Goal: Information Seeking & Learning: Check status

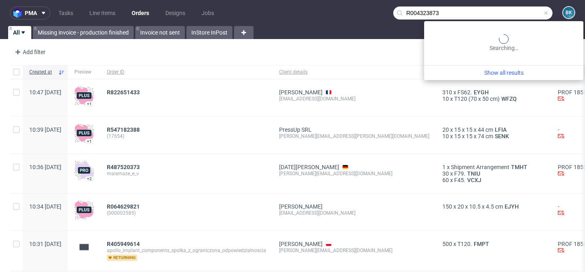
type input "R004323873"
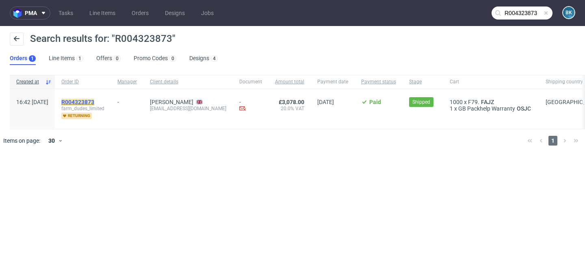
click at [94, 102] on mark "R004323873" at bounding box center [77, 102] width 33 height 7
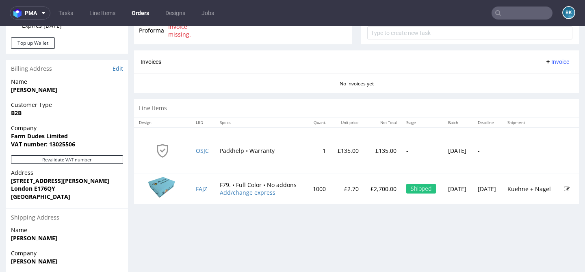
scroll to position [339, 0]
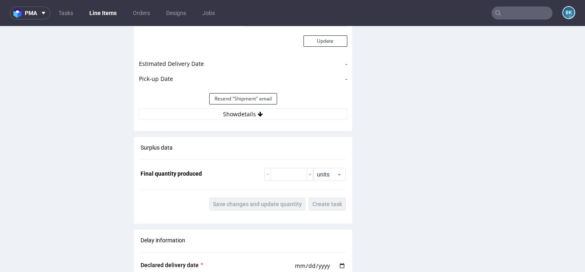
scroll to position [955, 0]
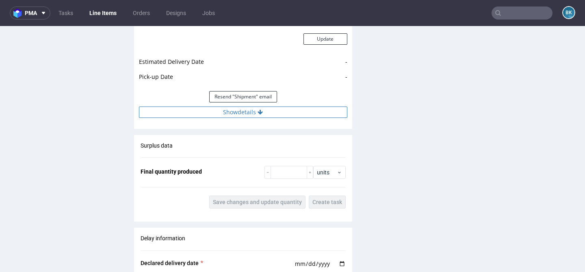
click at [246, 111] on button "Show details" at bounding box center [243, 112] width 209 height 11
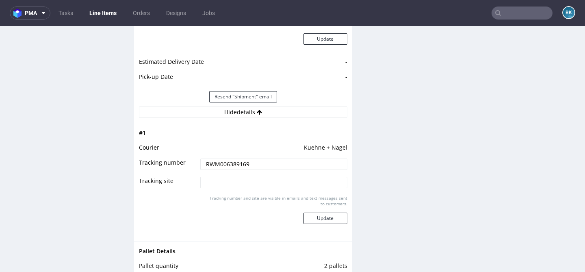
click at [235, 164] on input "RWM006389169" at bounding box center [273, 164] width 147 height 11
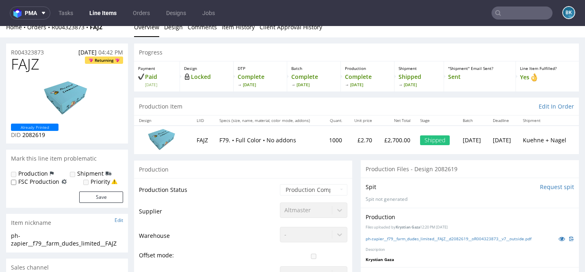
scroll to position [11, 0]
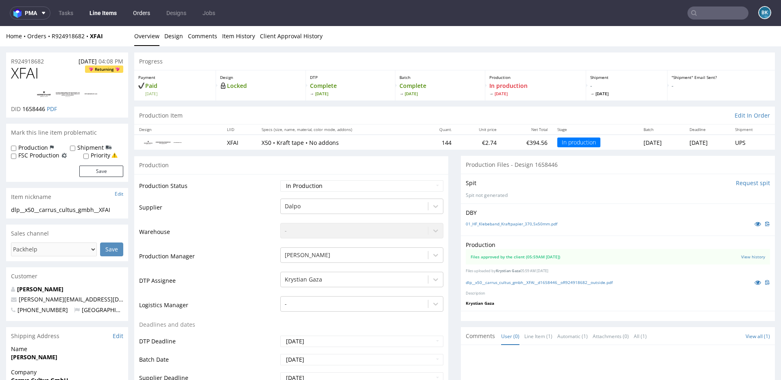
scroll to position [2, 0]
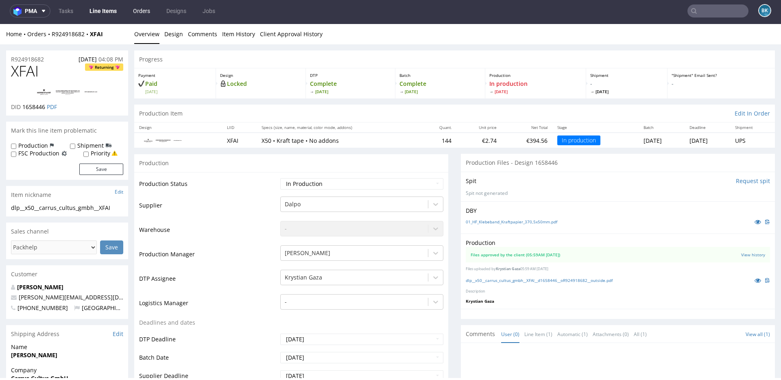
click at [135, 9] on link "Orders" at bounding box center [141, 10] width 27 height 13
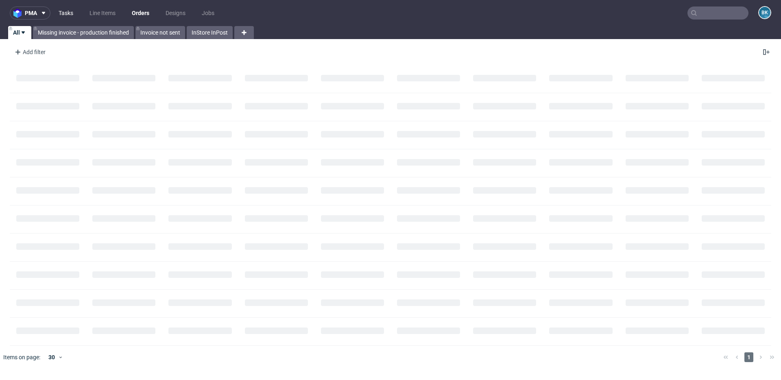
click at [65, 13] on link "Tasks" at bounding box center [66, 13] width 24 height 13
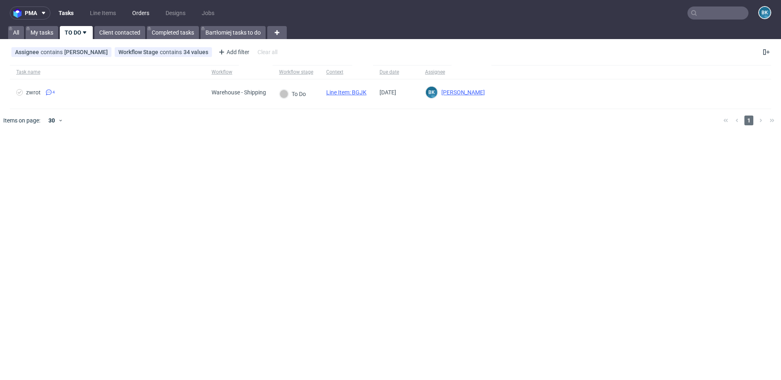
click at [144, 13] on link "Orders" at bounding box center [140, 13] width 27 height 13
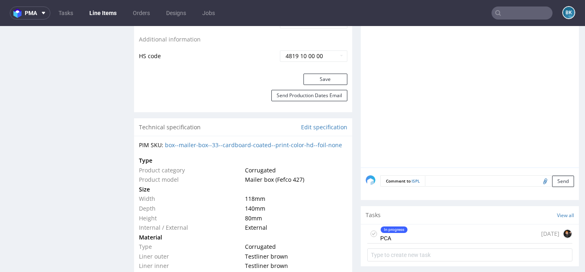
scroll to position [544, 0]
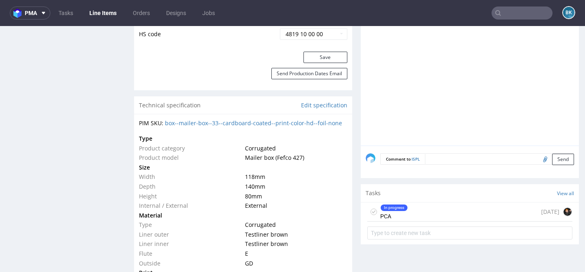
click at [411, 210] on div "In progress PCA 1 day ago" at bounding box center [470, 211] width 205 height 19
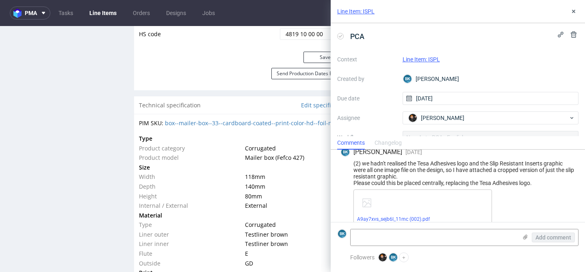
scroll to position [107, 0]
click at [575, 11] on icon at bounding box center [574, 11] width 7 height 7
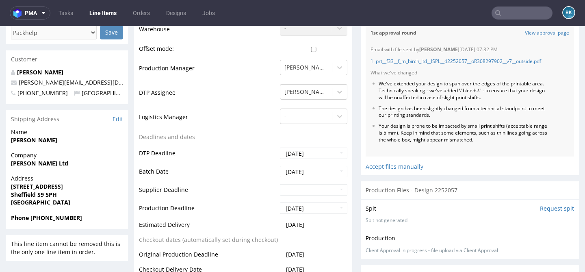
scroll to position [245, 0]
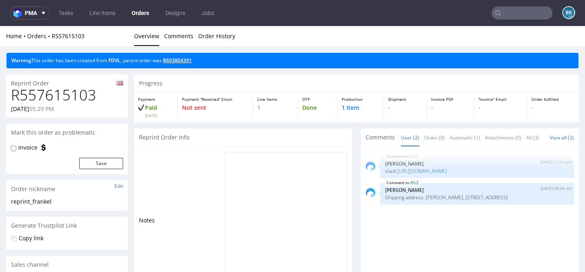
click at [179, 59] on link "R693804391" at bounding box center [177, 60] width 29 height 7
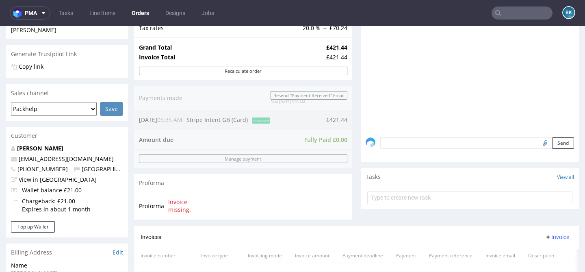
scroll to position [376, 0]
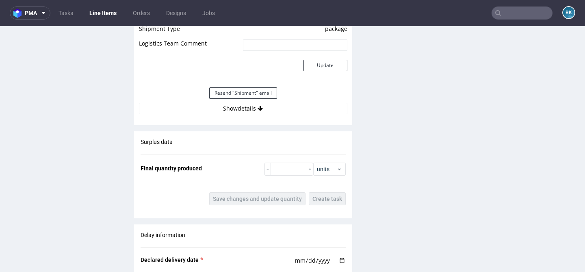
scroll to position [973, 0]
click at [248, 109] on button "Show details" at bounding box center [243, 107] width 209 height 11
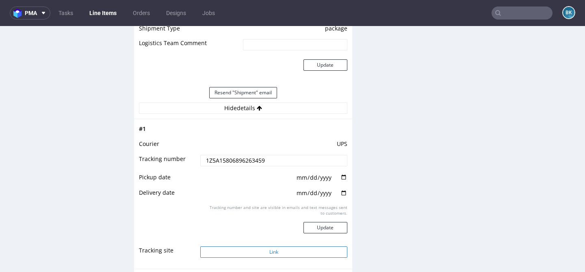
click at [270, 254] on button "Link" at bounding box center [273, 251] width 147 height 11
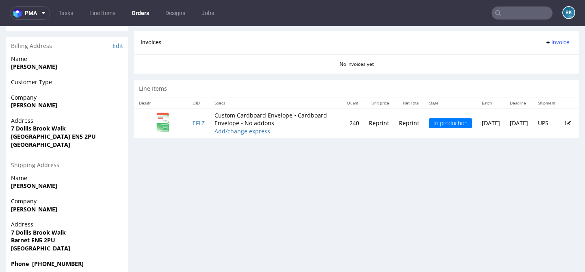
scroll to position [369, 0]
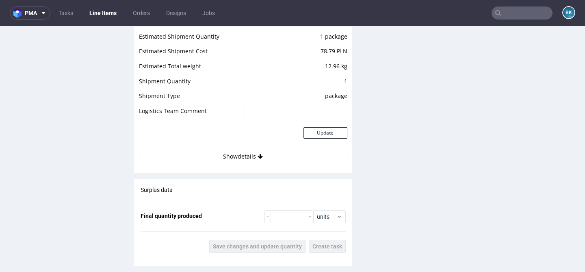
scroll to position [1094, 0]
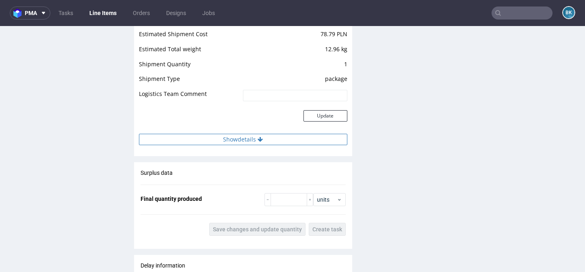
click at [242, 142] on button "Show details" at bounding box center [243, 139] width 209 height 11
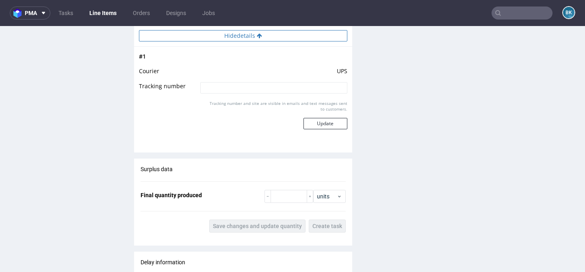
scroll to position [1198, 0]
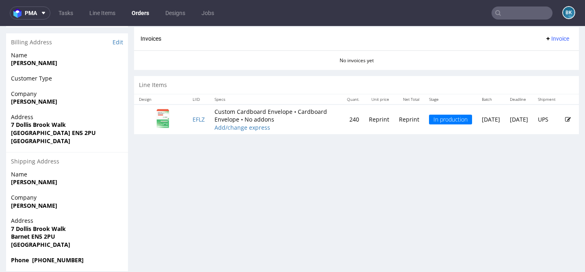
scroll to position [368, 0]
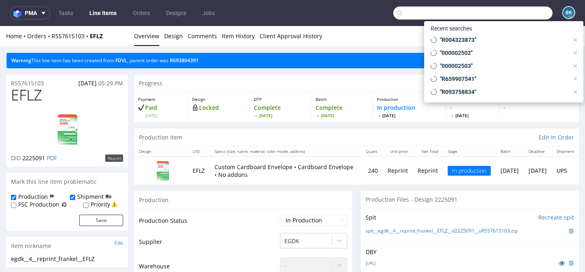
click at [511, 16] on input "text" at bounding box center [473, 13] width 159 height 13
paste input "R924918682"
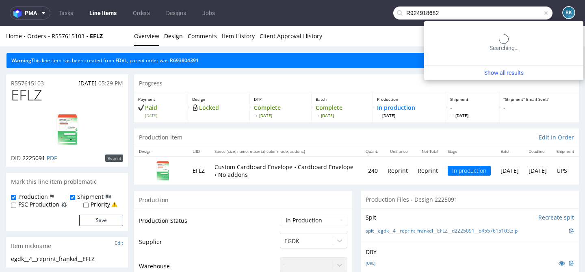
type input "R924918682"
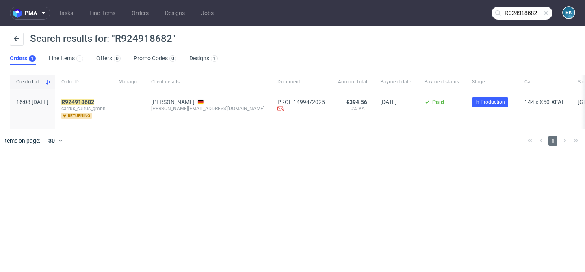
click at [98, 106] on span "carrus_cultus_gmbh" at bounding box center [83, 108] width 44 height 7
click at [94, 103] on mark "R924918682" at bounding box center [77, 102] width 33 height 7
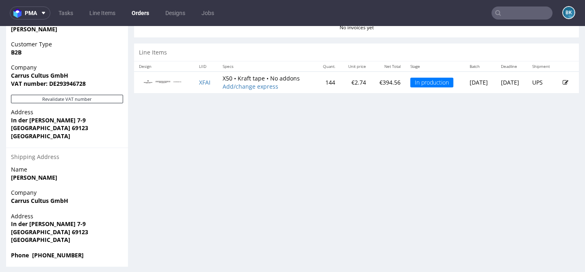
scroll to position [395, 0]
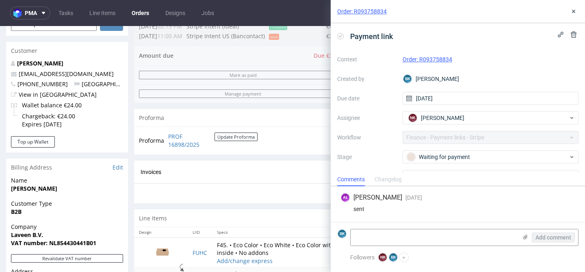
scroll to position [234, 0]
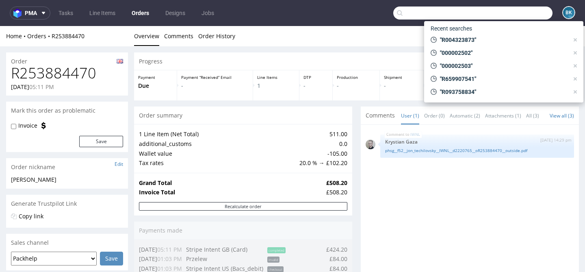
click at [517, 14] on input "text" at bounding box center [473, 13] width 159 height 13
paste input "R924918682"
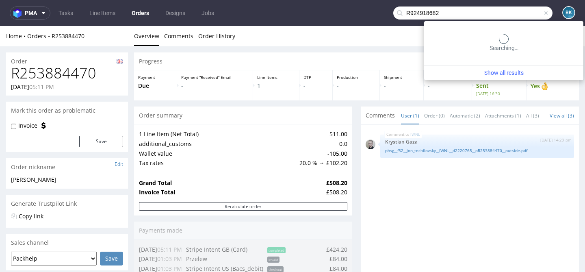
type input "R924918682"
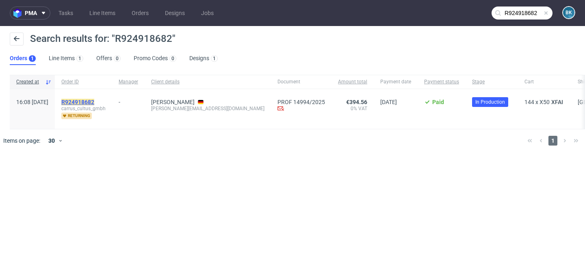
click at [94, 103] on mark "R924918682" at bounding box center [77, 102] width 33 height 7
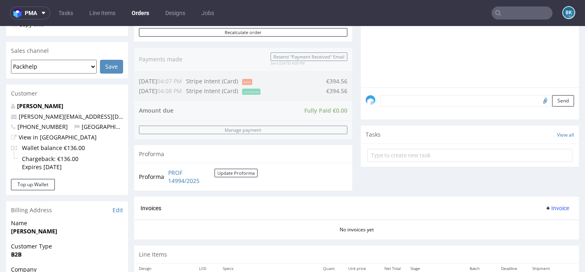
scroll to position [191, 0]
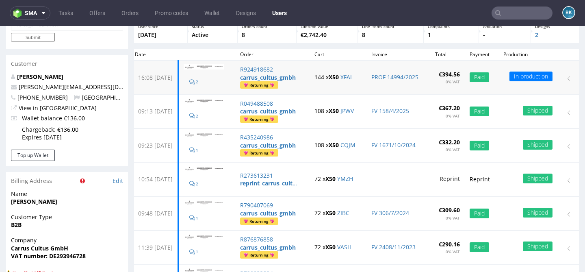
scroll to position [27, 0]
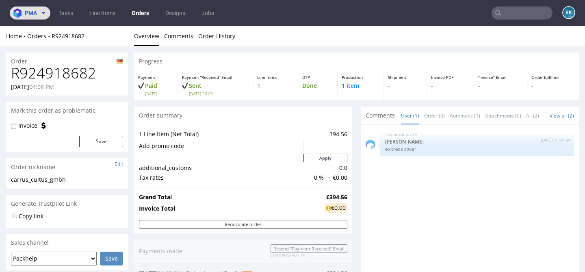
click at [33, 14] on span "pma" at bounding box center [31, 13] width 12 height 6
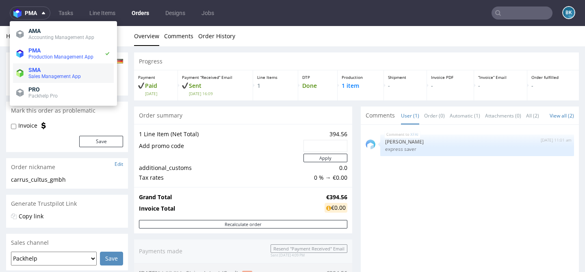
click at [44, 75] on span "Sales Management App" at bounding box center [54, 77] width 52 height 6
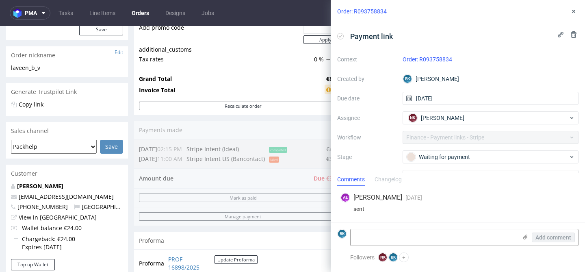
scroll to position [110, 0]
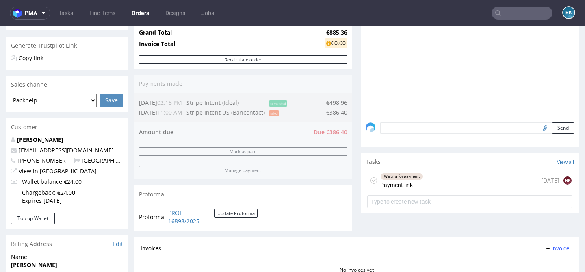
scroll to position [158, 0]
